Goal: Information Seeking & Learning: Find contact information

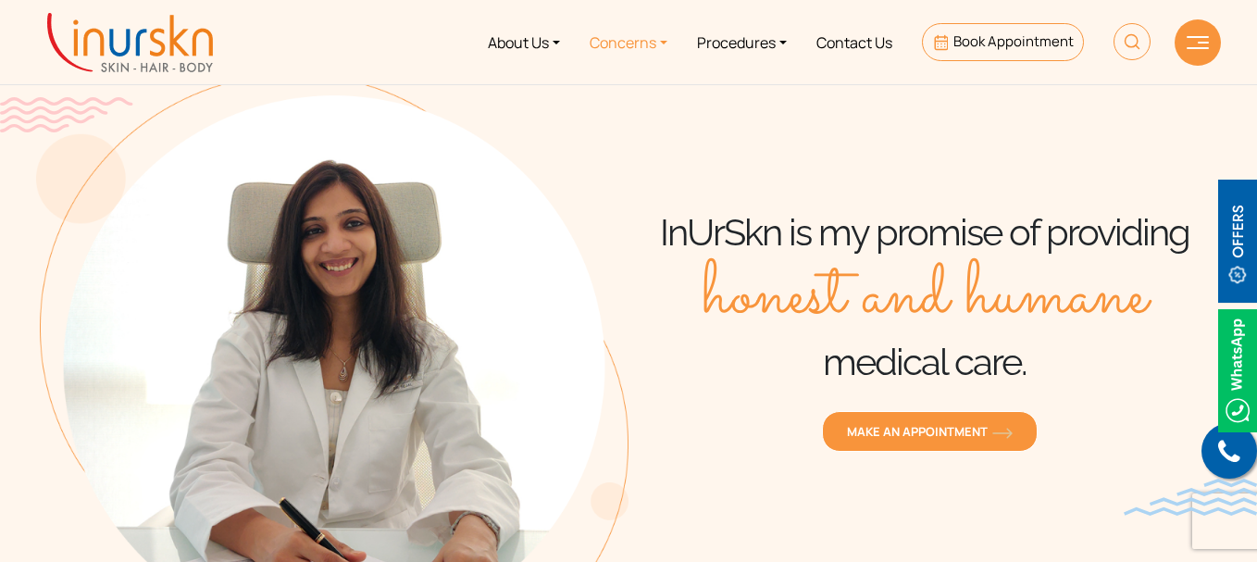
click at [653, 43] on link "Concerns" at bounding box center [628, 41] width 107 height 69
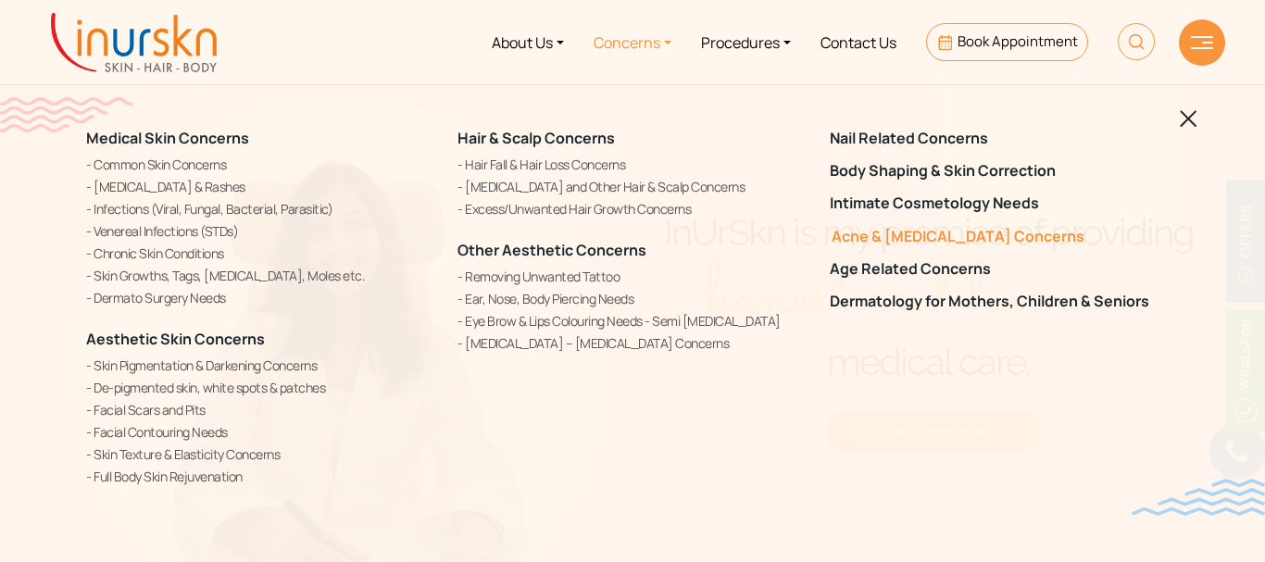
click at [878, 242] on link "Acne & [MEDICAL_DATA] Concerns" at bounding box center [1004, 237] width 349 height 18
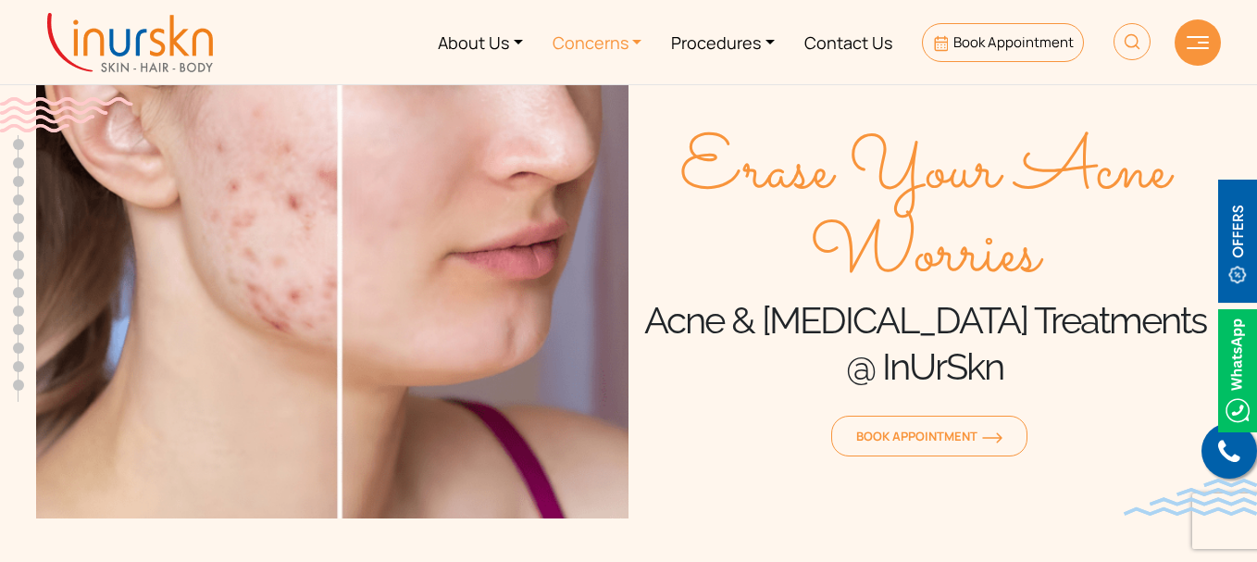
click at [592, 51] on link "Concerns" at bounding box center [597, 41] width 119 height 69
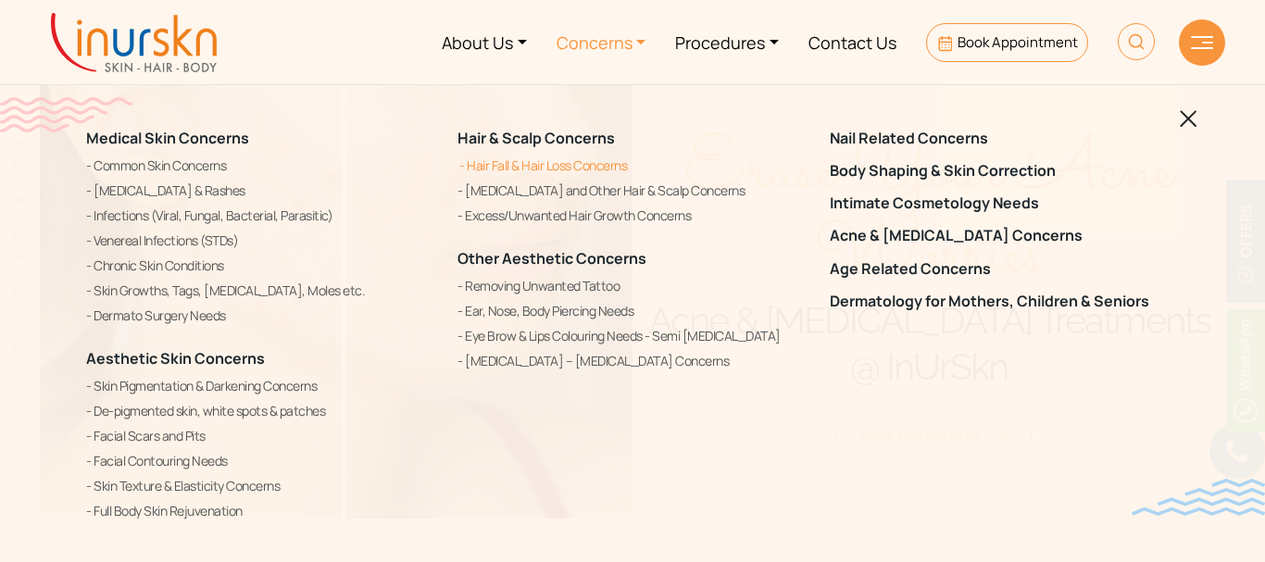
click at [539, 169] on link "Hair Fall & Hair Loss Concerns" at bounding box center [631, 166] width 349 height 22
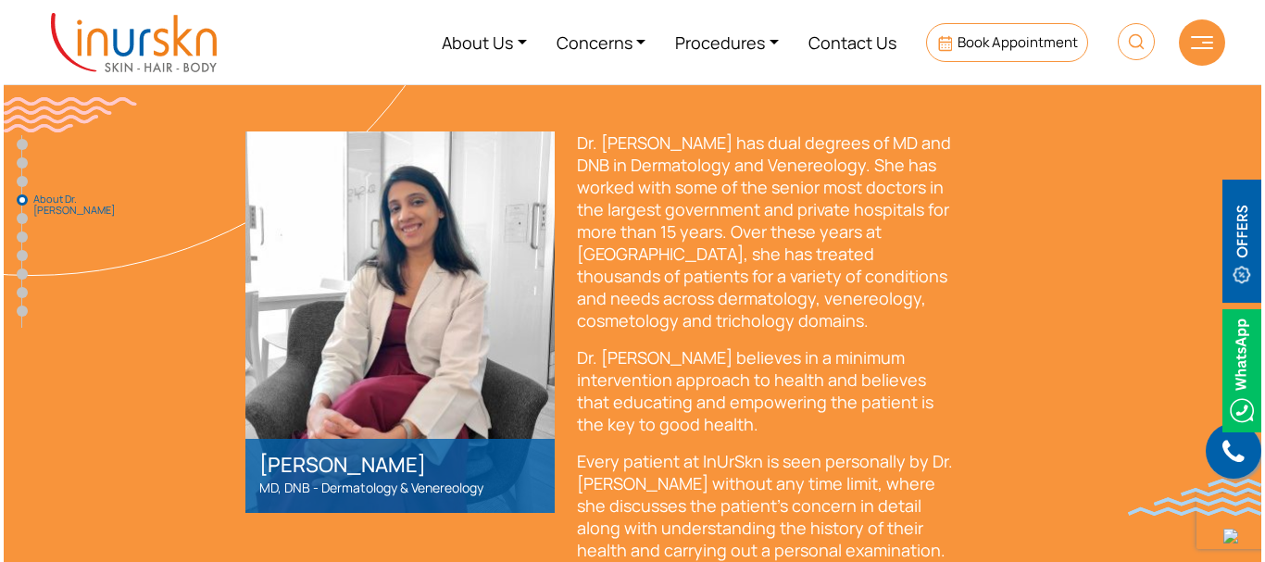
scroll to position [2685, 0]
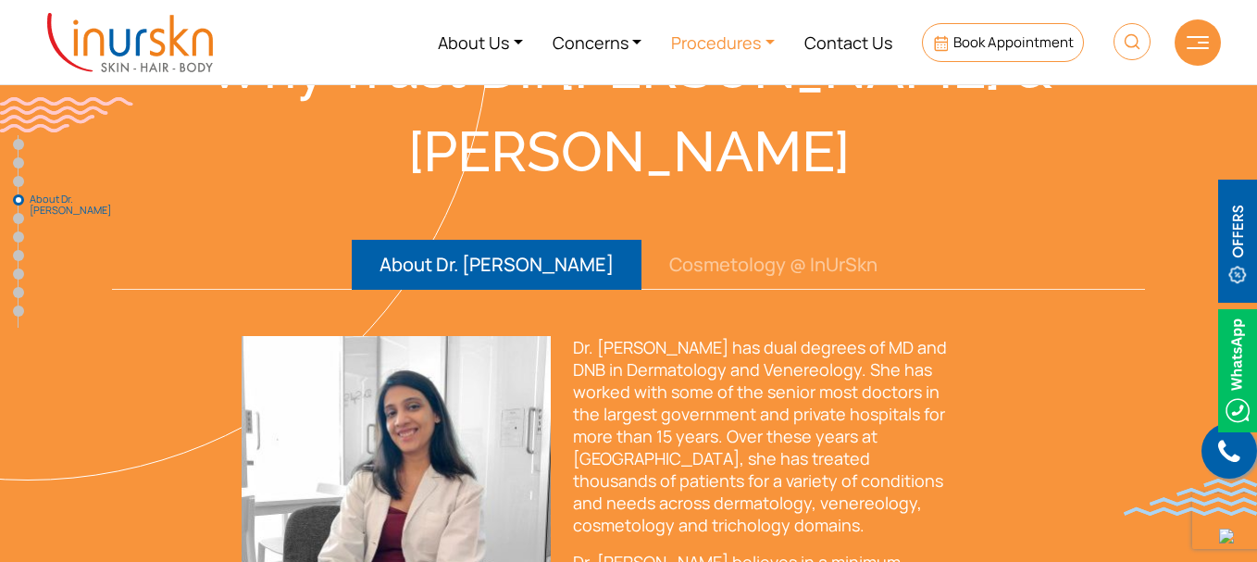
click at [707, 39] on link "Procedures" at bounding box center [722, 41] width 133 height 69
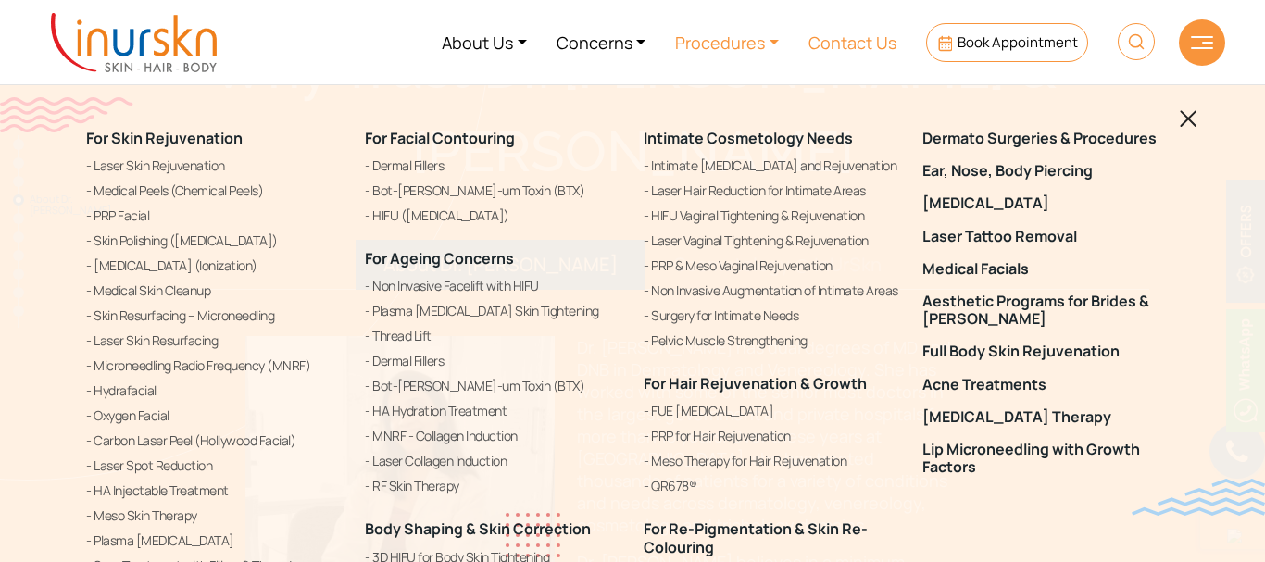
click at [861, 52] on link "Contact Us" at bounding box center [853, 41] width 118 height 69
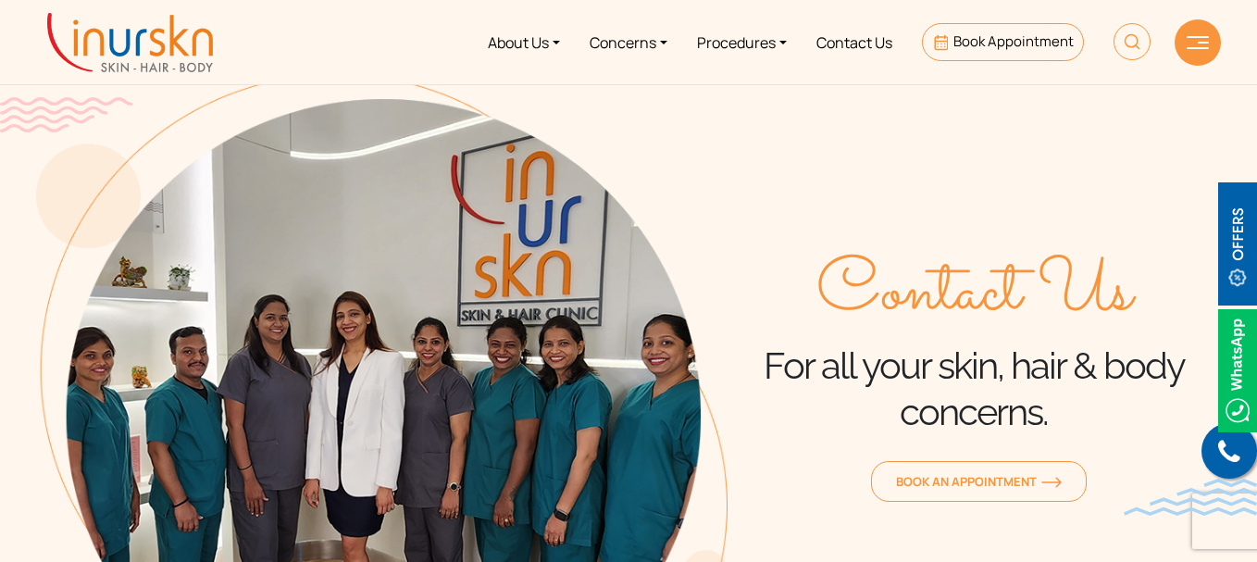
click at [1195, 48] on img at bounding box center [1198, 42] width 22 height 13
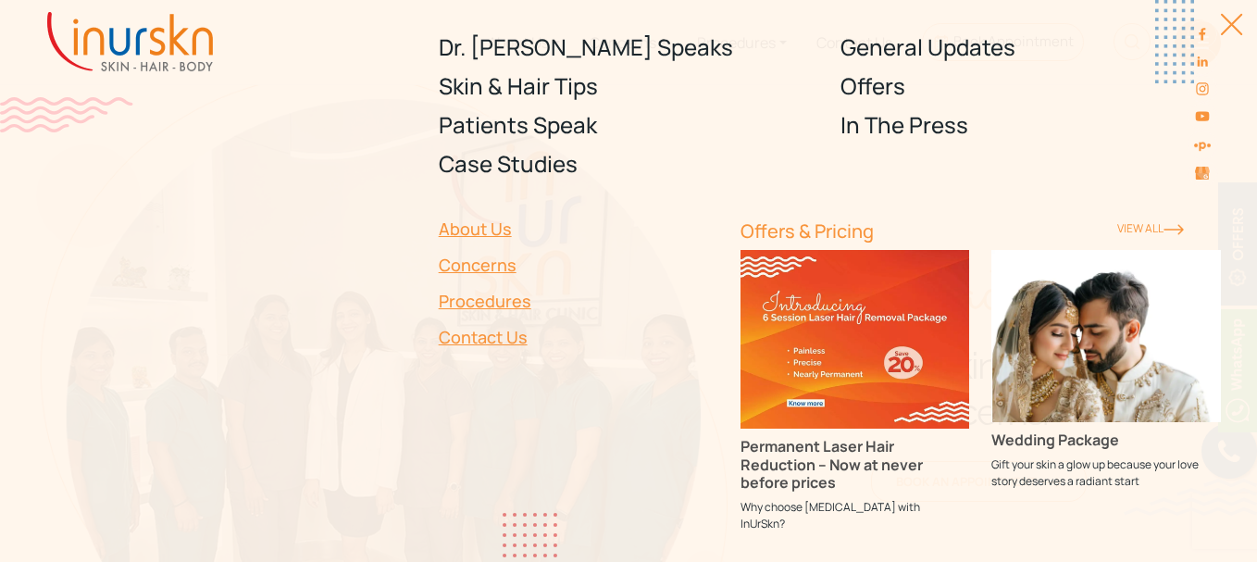
click at [749, 199] on div "Offers & Pricing View ALl Permanent Laser Hair Reduction – Now at never before …" at bounding box center [981, 365] width 503 height 364
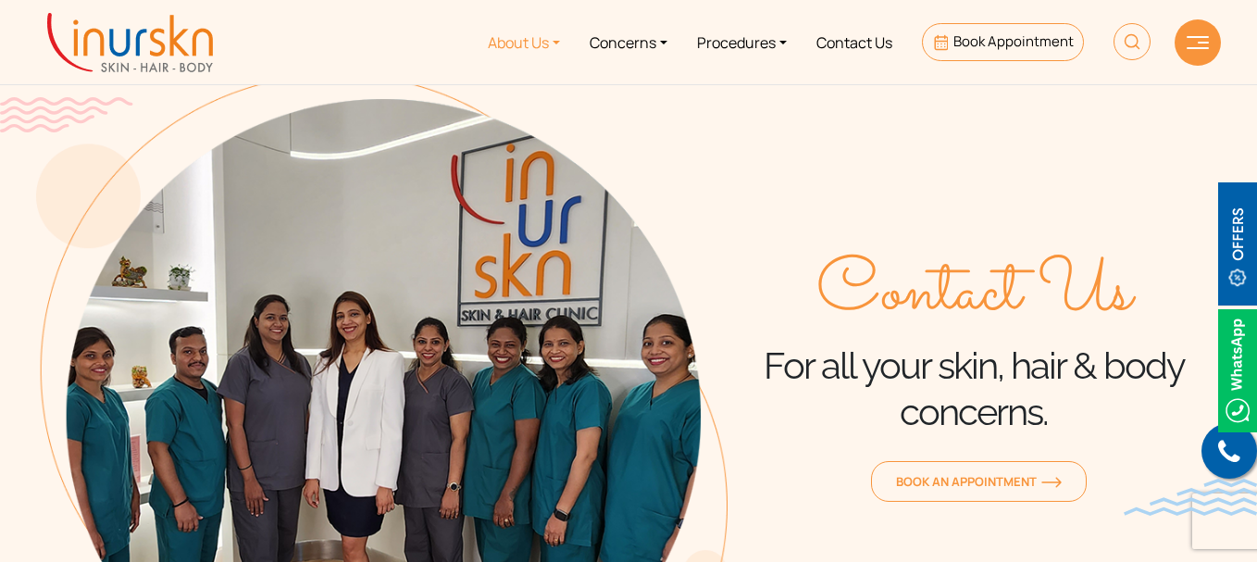
click at [529, 40] on link "About Us" at bounding box center [524, 41] width 102 height 69
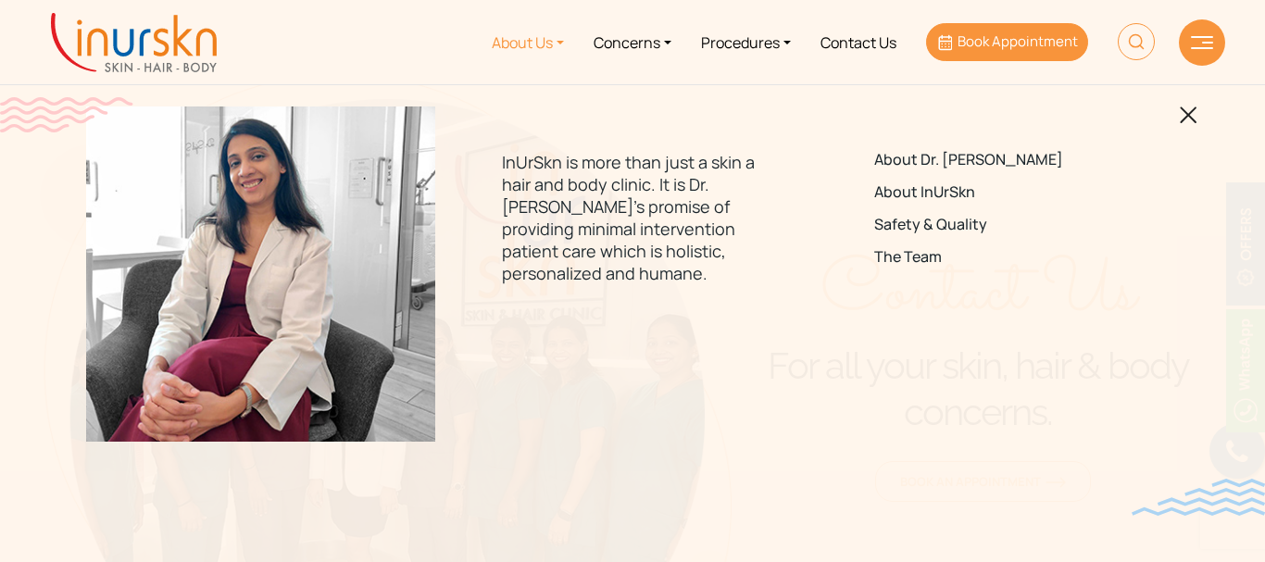
click at [1009, 44] on span "Book Appointment" at bounding box center [1017, 40] width 120 height 19
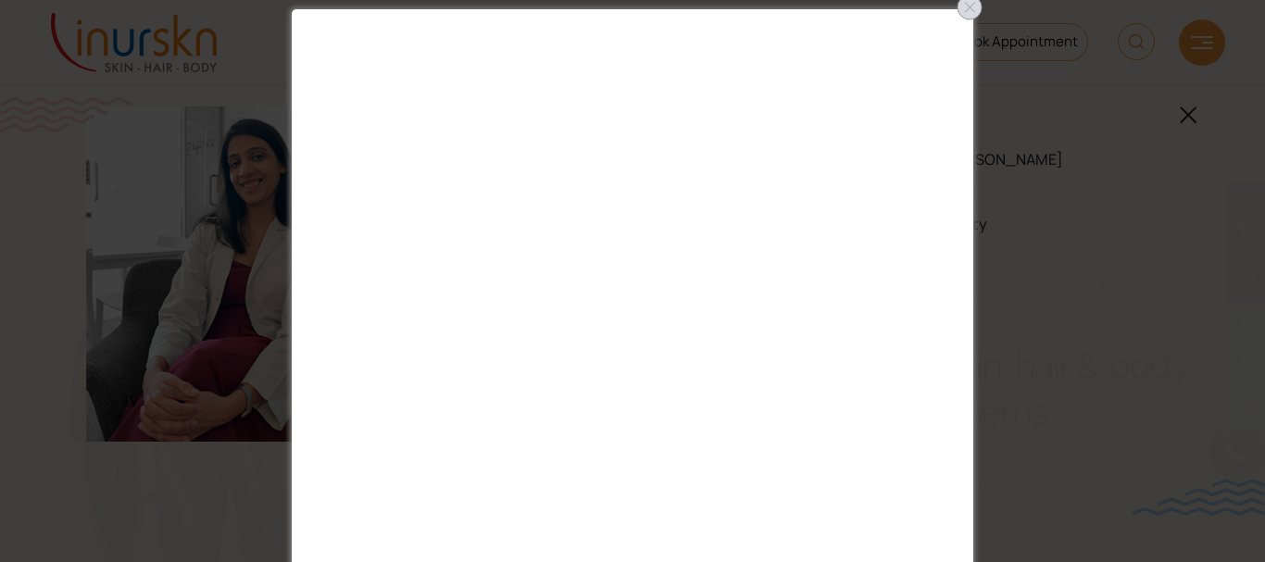
click at [968, 10] on div at bounding box center [970, 8] width 30 height 30
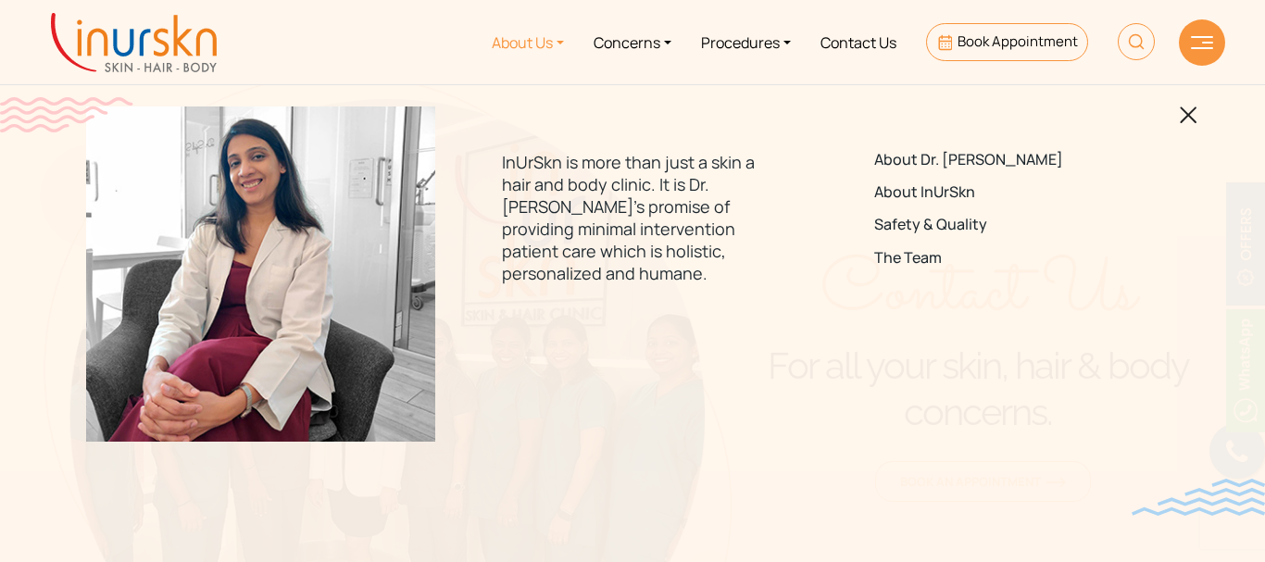
click at [1131, 44] on img at bounding box center [1136, 41] width 37 height 37
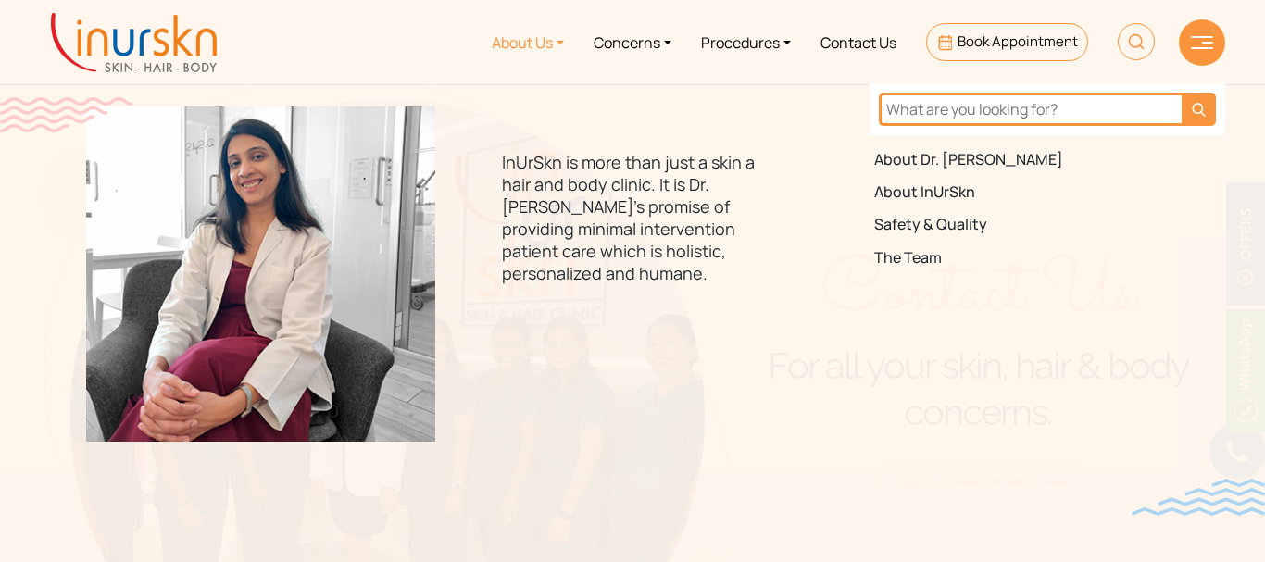
click at [1169, 180] on div "About Dr. Sejal About InUrSkn Safety & Quality The Team" at bounding box center [1004, 215] width 349 height 219
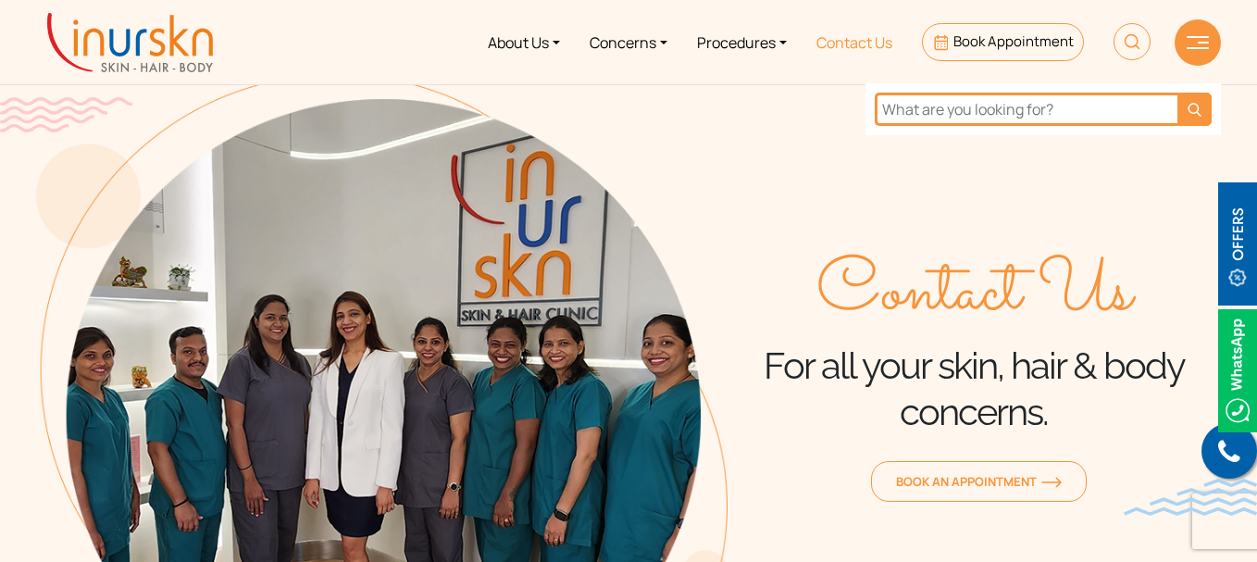
click at [828, 40] on link "Contact Us" at bounding box center [855, 41] width 106 height 69
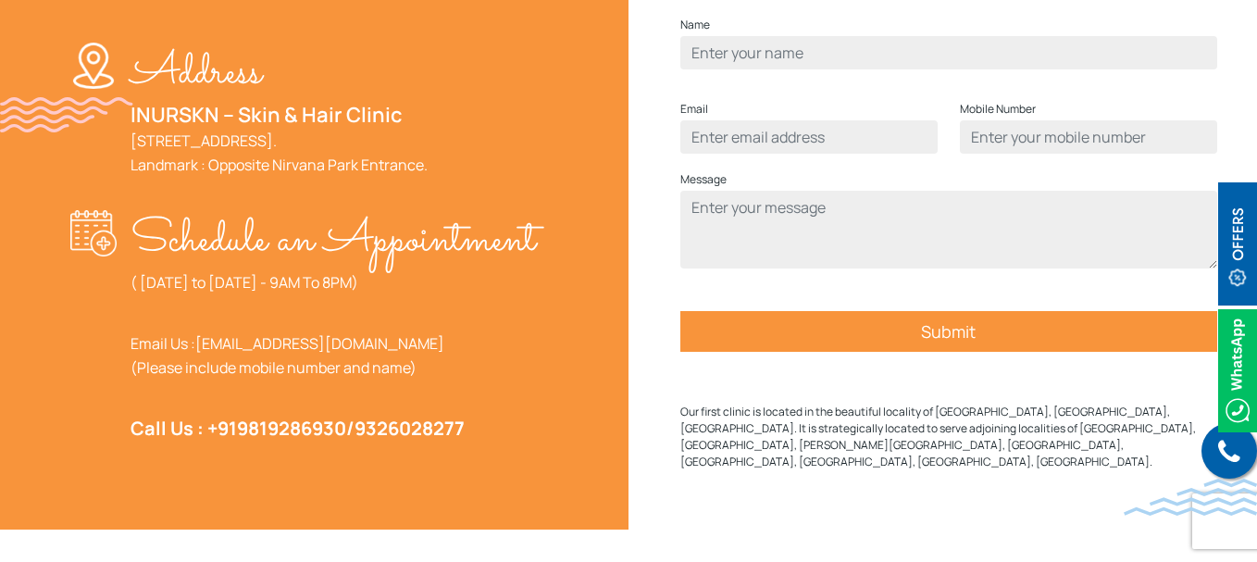
scroll to position [741, 0]
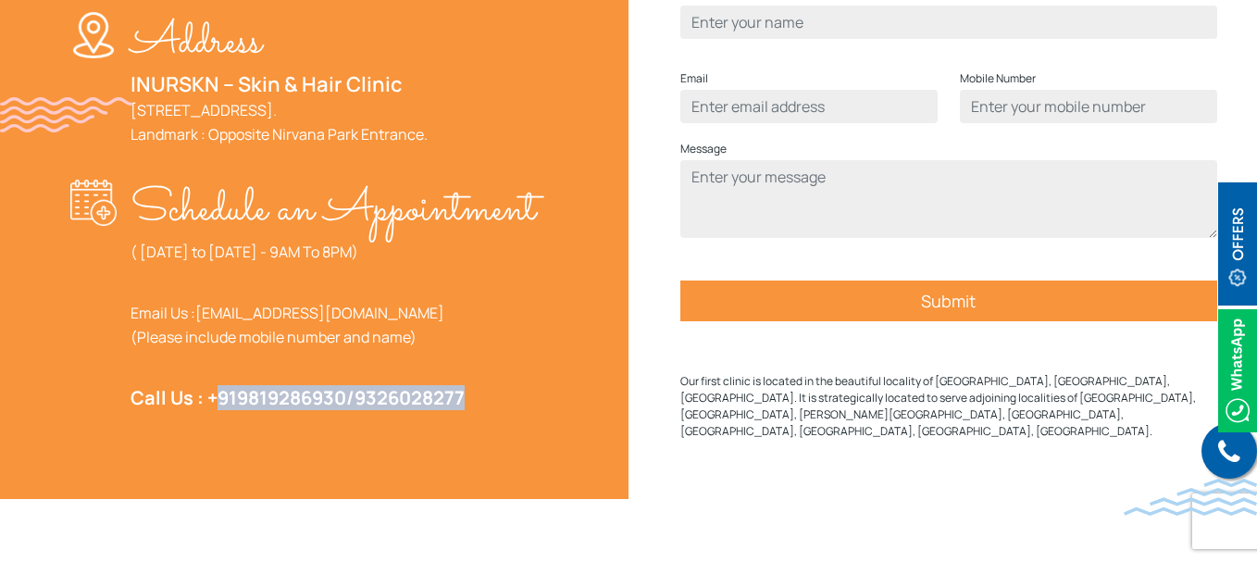
drag, startPoint x: 215, startPoint y: 448, endPoint x: 477, endPoint y: 444, distance: 262.1
click at [477, 410] on p "Call Us : [PHONE_NUMBER] / 9326028277" at bounding box center [334, 398] width 406 height 24
copy strong "91 9819286930 / 9326028277"
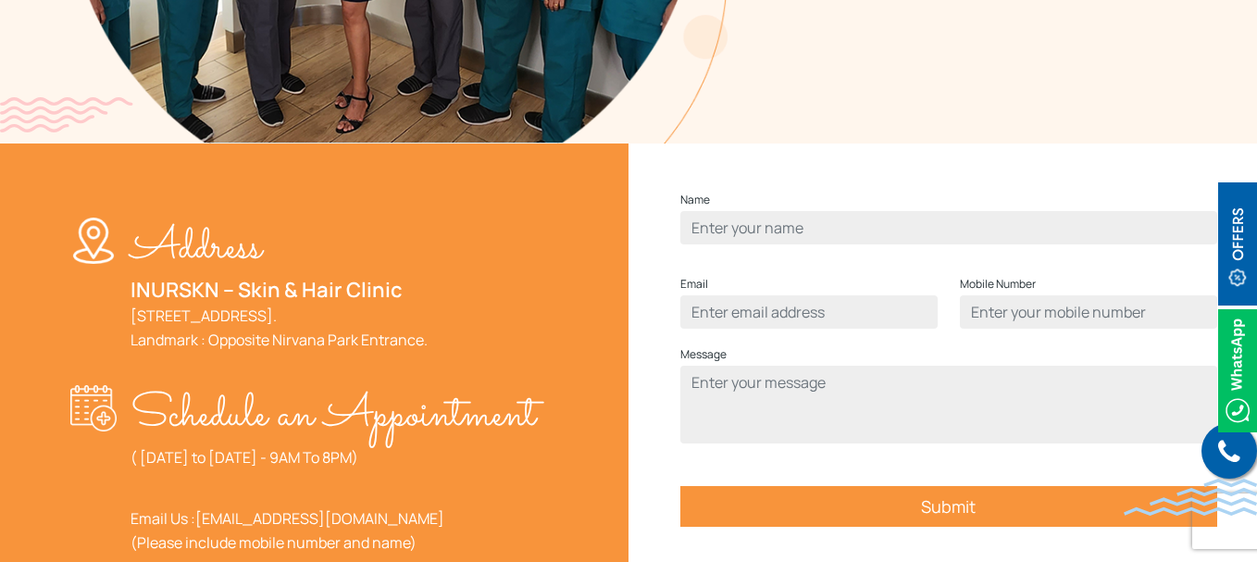
scroll to position [648, 0]
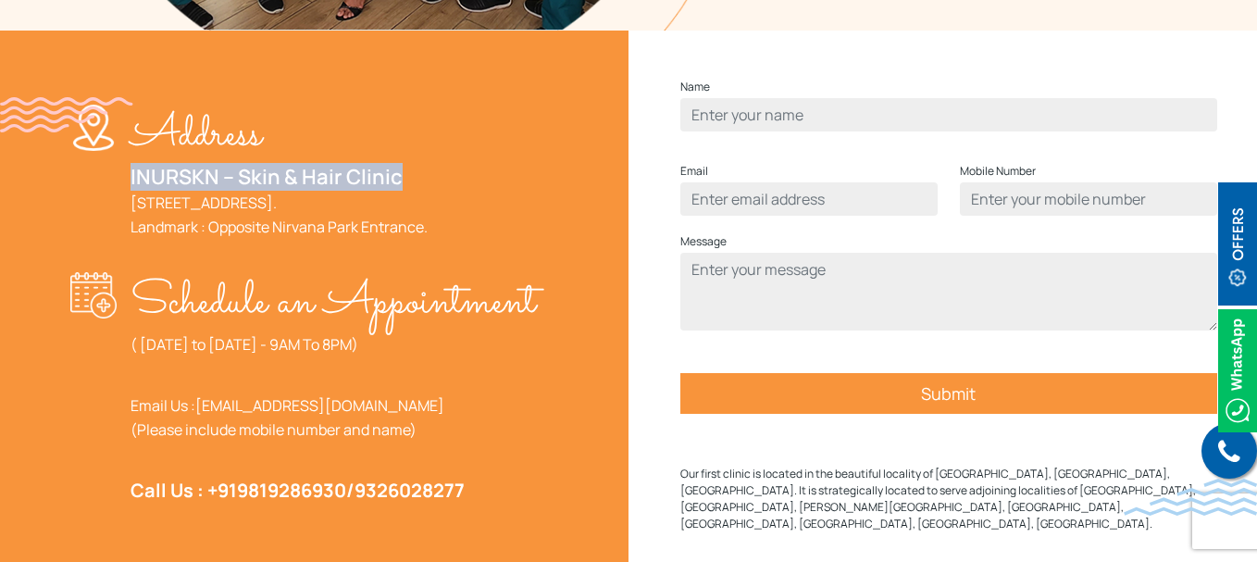
drag, startPoint x: 122, startPoint y: 175, endPoint x: 398, endPoint y: 167, distance: 276.1
click at [398, 167] on div "Address INURSKN – Skin & Hair Clinic [STREET_ADDRESS]. Landmark : Opposite Nirv…" at bounding box center [308, 179] width 477 height 149
copy link "INURSKN – Skin & Hair Clinic"
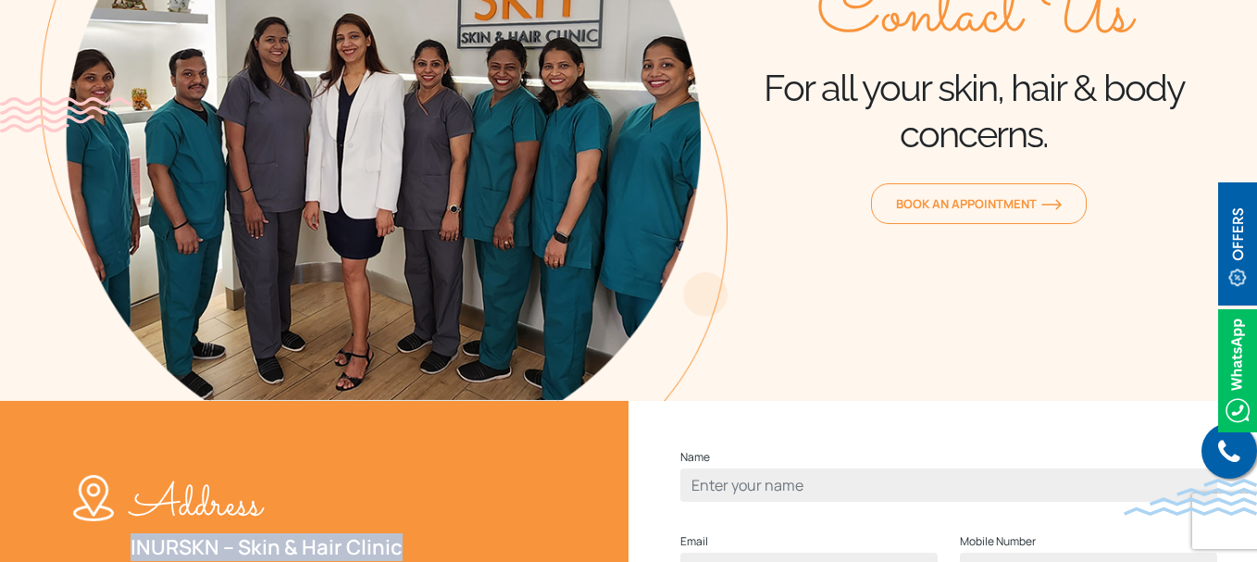
scroll to position [556, 0]
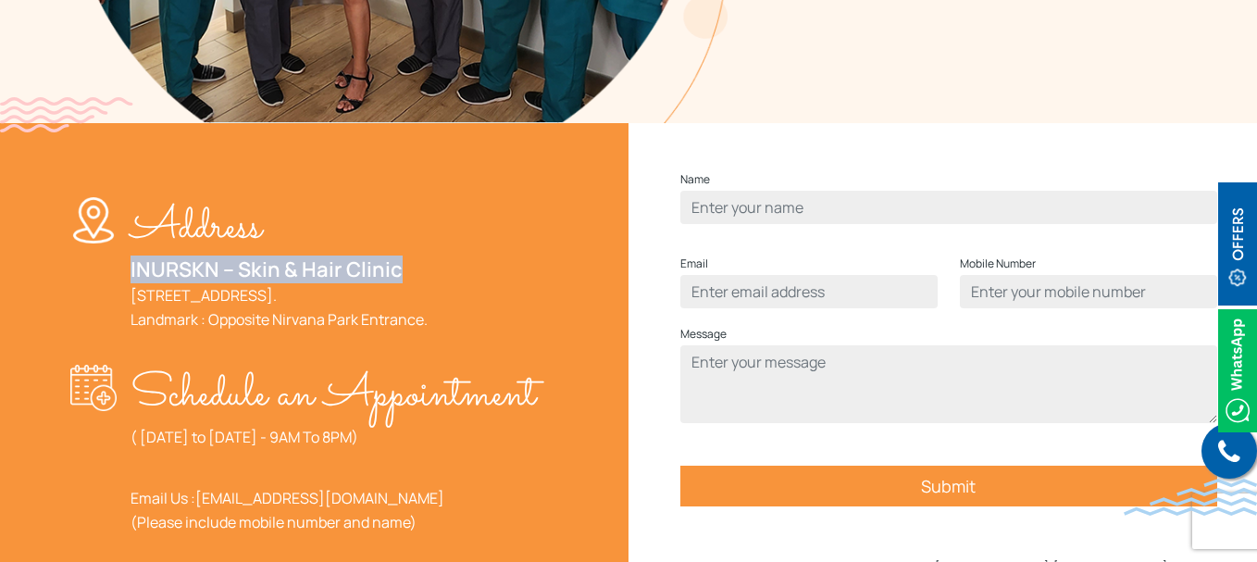
click at [137, 273] on link "INURSKN – Skin & Hair Clinic" at bounding box center [267, 270] width 272 height 28
click at [116, 278] on div "Address INURSKN – Skin & Hair Clinic [STREET_ADDRESS]. Landmark : Opposite Nirv…" at bounding box center [308, 271] width 477 height 149
drag, startPoint x: 119, startPoint y: 274, endPoint x: 410, endPoint y: 273, distance: 291.7
click at [410, 273] on div "Address INURSKN – Skin & Hair Clinic [STREET_ADDRESS]. Landmark : Opposite Nirv…" at bounding box center [308, 271] width 477 height 149
copy link "INURSKN – Skin & Hair Clinic"
